Goal: Find specific page/section: Find specific page/section

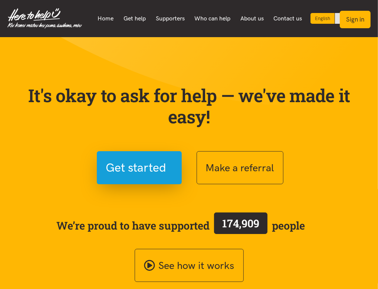
click at [356, 20] on button "Sign in" at bounding box center [355, 19] width 31 height 17
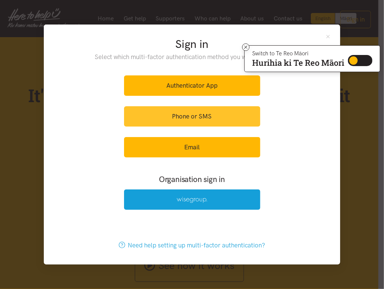
click at [193, 118] on link "Phone or SMS" at bounding box center [192, 116] width 136 height 20
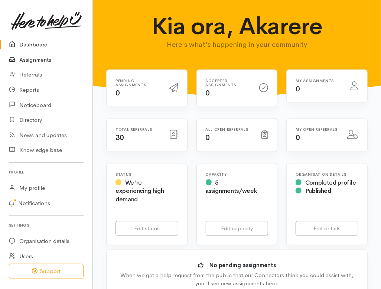
click at [33, 59] on link "Assignments" at bounding box center [46, 59] width 92 height 15
